Goal: Information Seeking & Learning: Learn about a topic

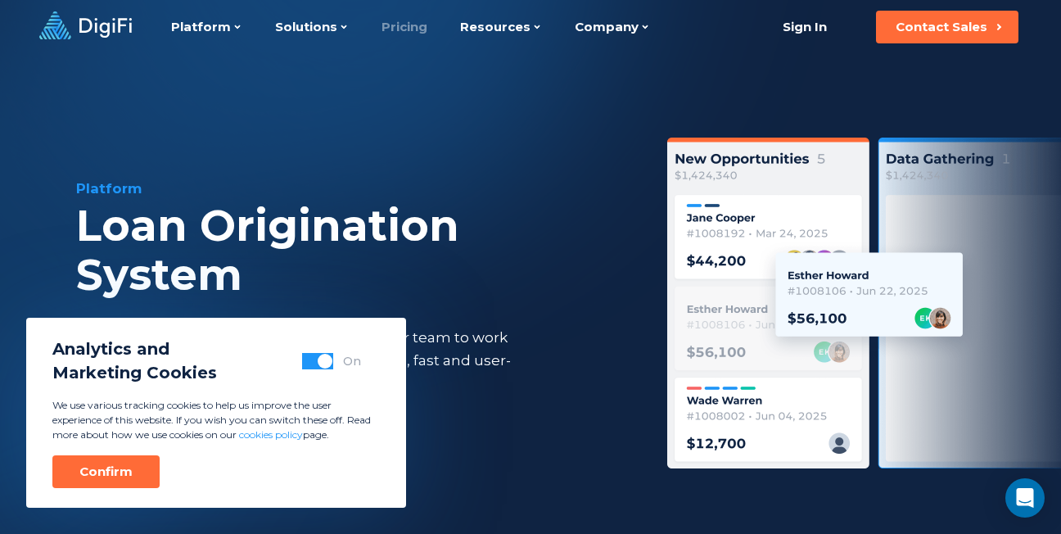
click at [406, 32] on link "Pricing" at bounding box center [405, 27] width 46 height 54
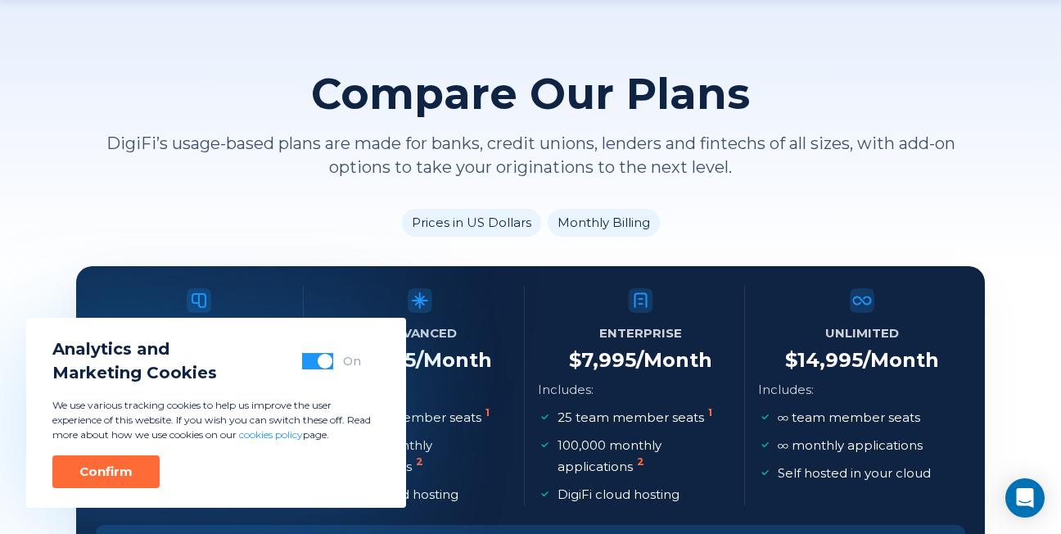
scroll to position [106, 0]
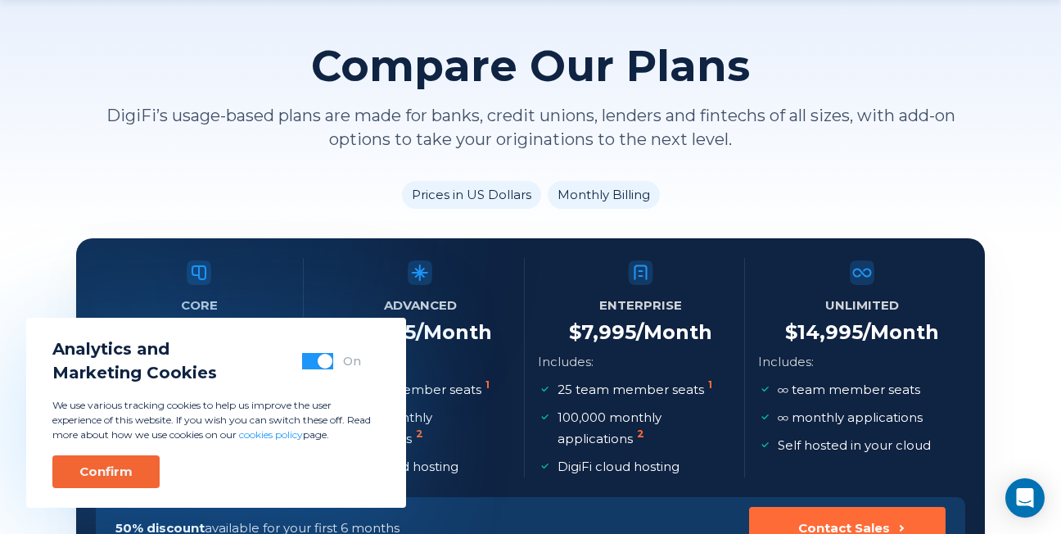
click at [138, 468] on button "Confirm" at bounding box center [105, 471] width 107 height 33
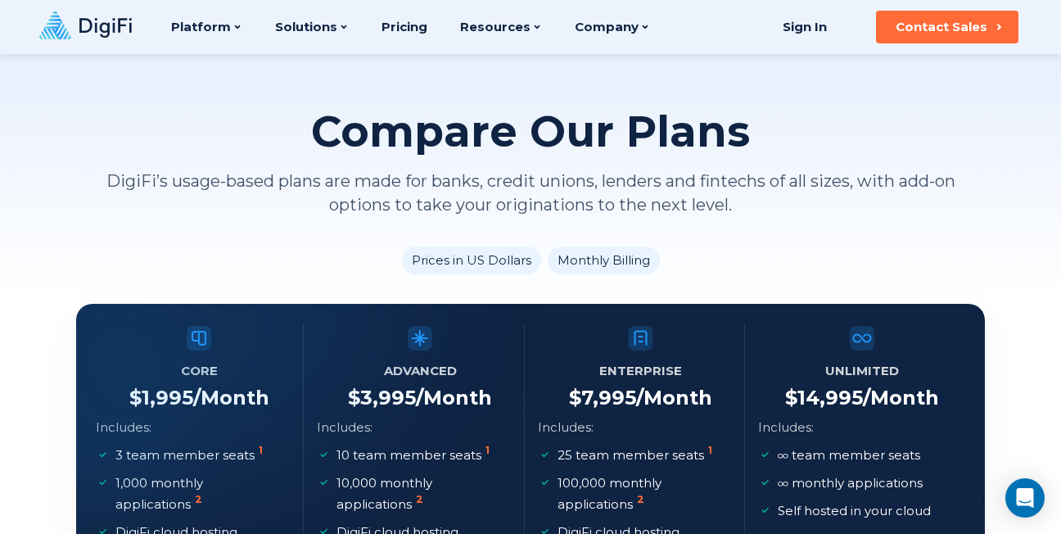
scroll to position [35, 0]
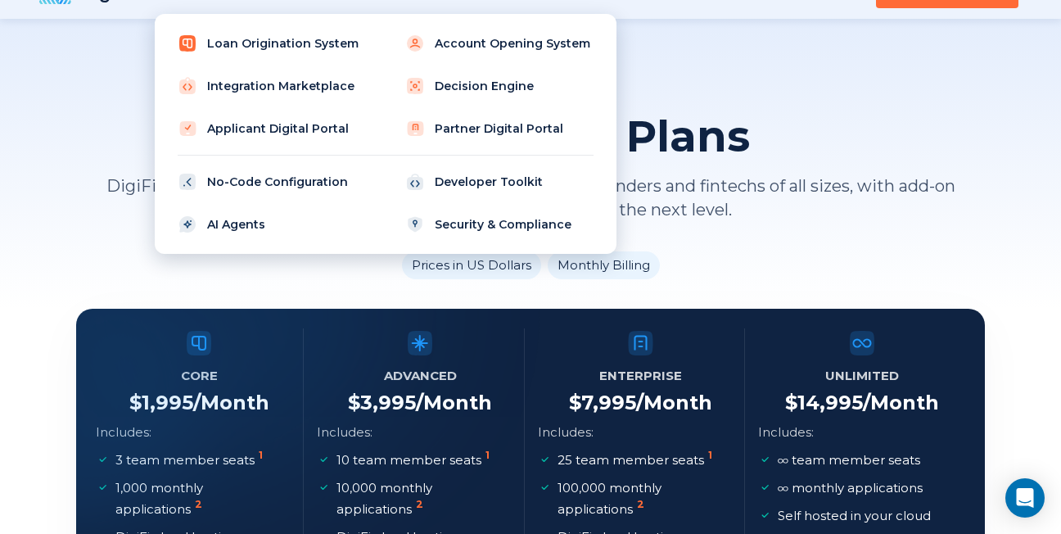
click at [255, 39] on link "Loan Origination System" at bounding box center [272, 43] width 208 height 33
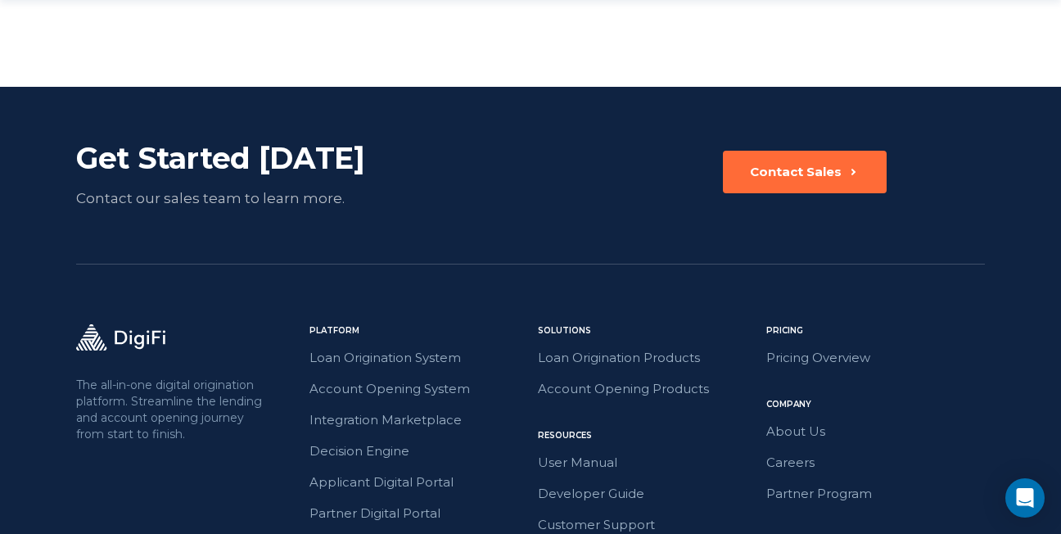
scroll to position [3831, 0]
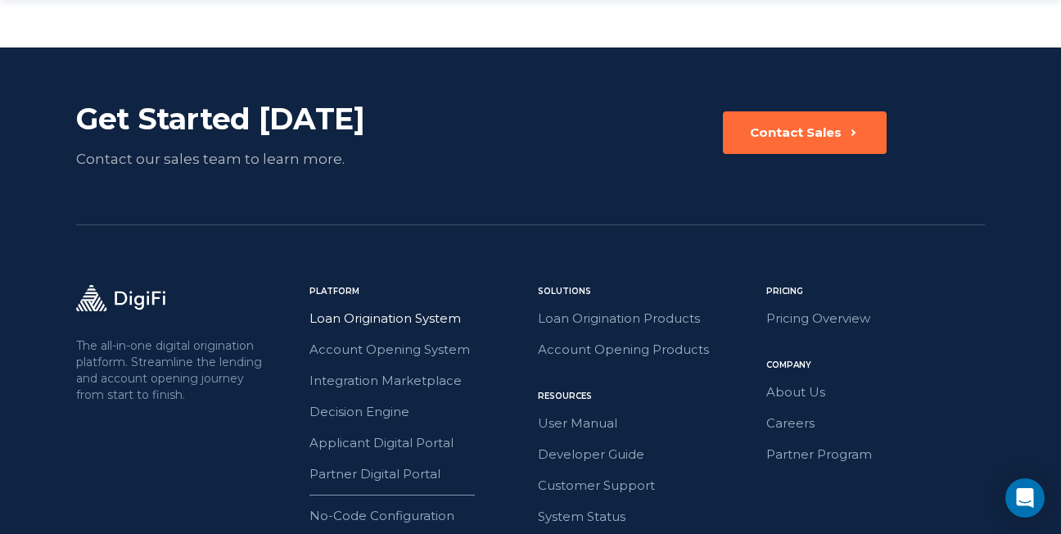
click at [353, 308] on link "Loan Origination System" at bounding box center [418, 318] width 219 height 21
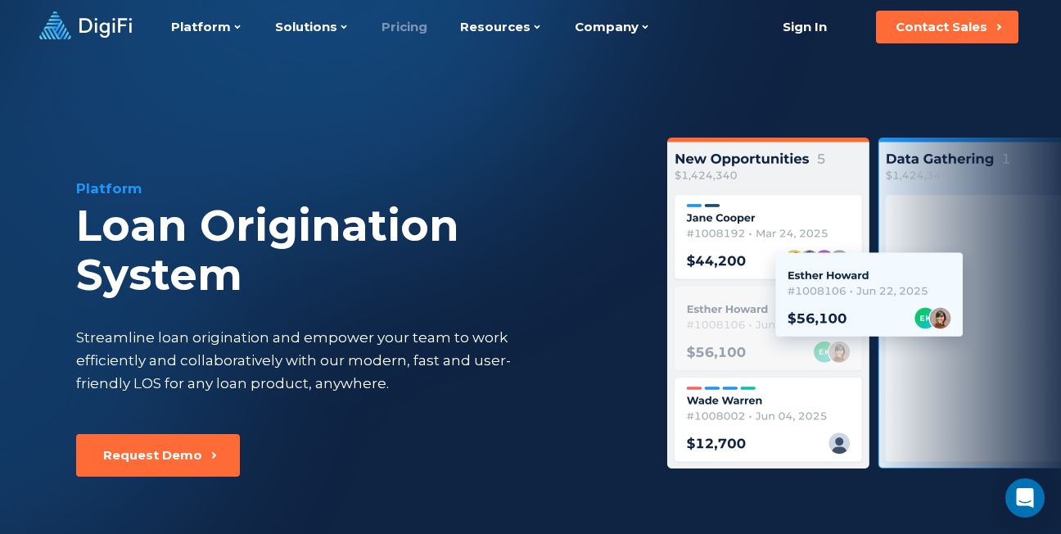
click at [404, 29] on link "Pricing" at bounding box center [405, 27] width 46 height 54
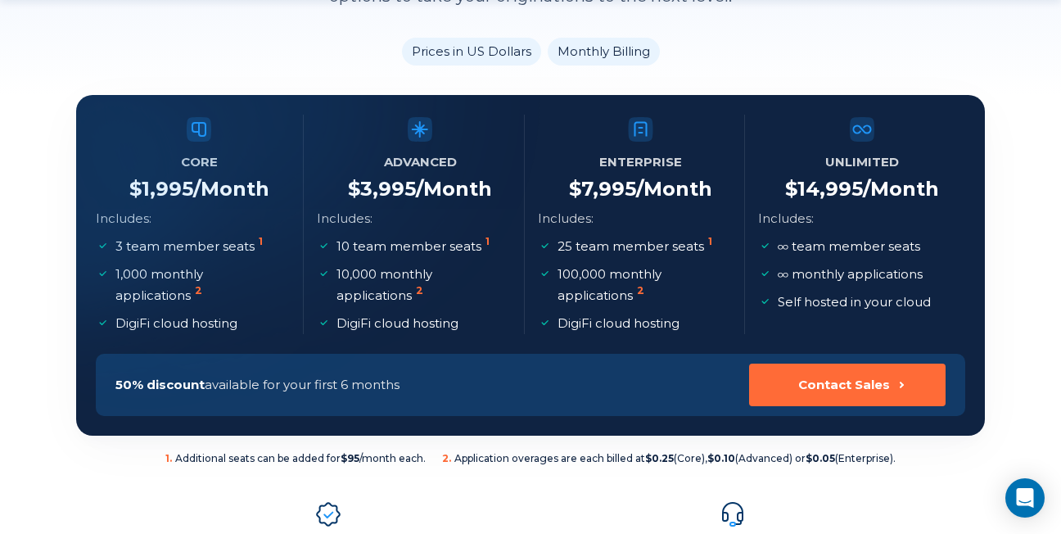
scroll to position [264, 0]
